Goal: Information Seeking & Learning: Learn about a topic

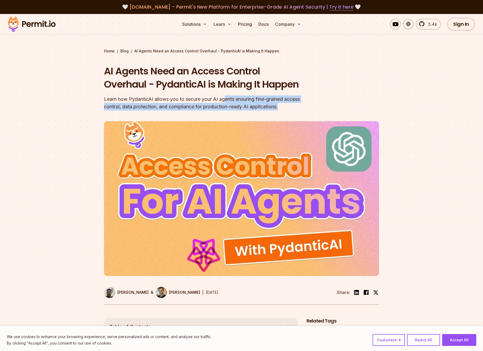
drag, startPoint x: 279, startPoint y: 107, endPoint x: 189, endPoint y: 94, distance: 91.0
click at [189, 94] on div "AI Agents Need an Access Control Overhaul - PydanticAI is Making It Happen Lear…" at bounding box center [207, 87] width 206 height 46
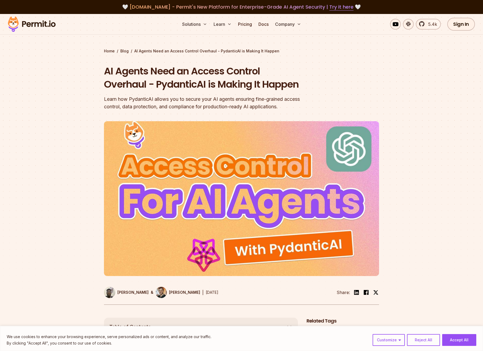
click at [138, 98] on div "Learn how PydanticAI allows you to secure your AI agents ensuring fine-grained …" at bounding box center [207, 102] width 206 height 15
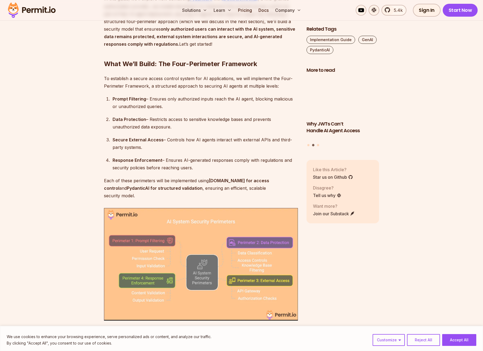
scroll to position [484, 0]
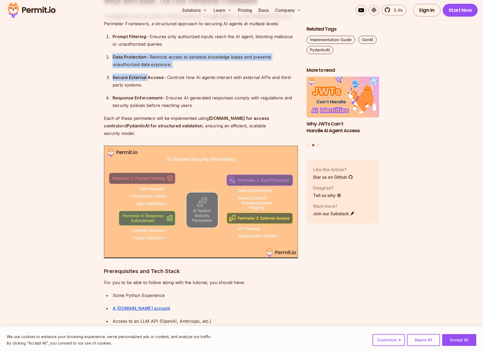
drag, startPoint x: 141, startPoint y: 69, endPoint x: 152, endPoint y: 80, distance: 16.3
click at [152, 80] on ol "Prompt Filtering – Ensures only authorized inputs reach the AI agent, blocking …" at bounding box center [201, 71] width 194 height 76
drag, startPoint x: 152, startPoint y: 80, endPoint x: 153, endPoint y: 88, distance: 8.6
click at [153, 81] on div "Secure External Access – Controls how AI agents interact with external APIs and…" at bounding box center [205, 81] width 185 height 15
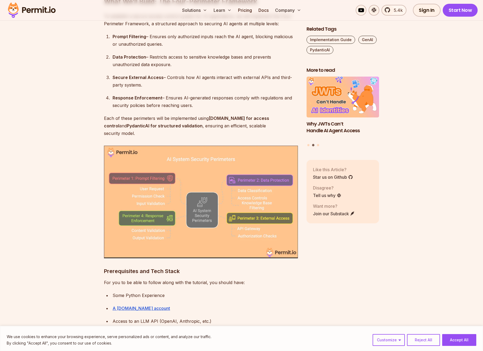
click at [152, 101] on div "Response Enforcement – Ensures AI-generated responses comply with regulations a…" at bounding box center [205, 101] width 185 height 15
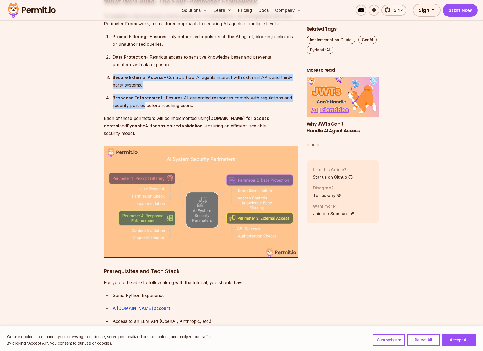
drag, startPoint x: 142, startPoint y: 108, endPoint x: 123, endPoint y: 70, distance: 41.9
click at [123, 70] on ol "Prompt Filtering – Ensures only authorized inputs reach the AI agent, blocking …" at bounding box center [201, 71] width 194 height 76
drag, startPoint x: 123, startPoint y: 70, endPoint x: 107, endPoint y: 85, distance: 21.3
click at [107, 85] on ol "Prompt Filtering – Ensures only authorized inputs reach the AI agent, blocking …" at bounding box center [201, 71] width 194 height 76
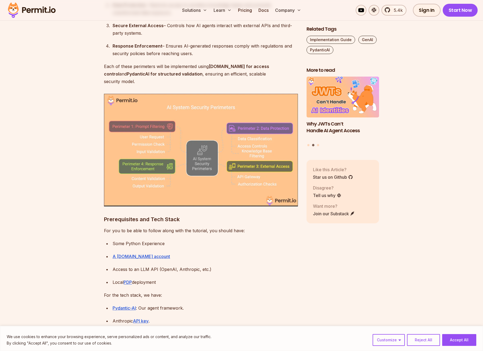
scroll to position [618, 0]
